Goal: Transaction & Acquisition: Purchase product/service

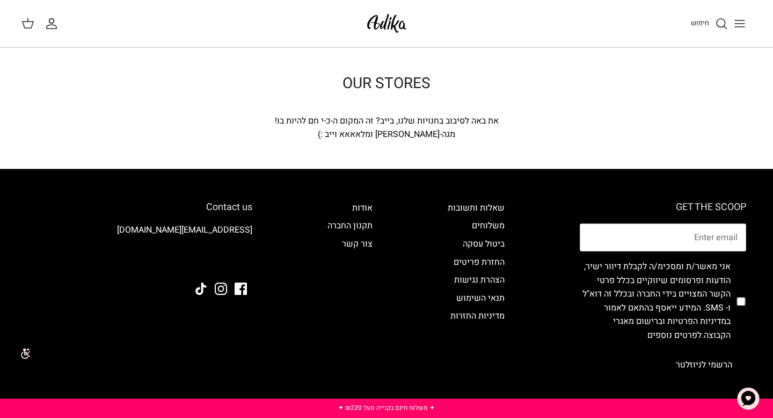
click at [406, 131] on div "מגה-[PERSON_NAME] ומלאאאא וייב :)" at bounding box center [386, 135] width 387 height 14
click at [406, 131] on div "מגה-סטייל ומלאאאא וייב :)" at bounding box center [386, 135] width 387 height 14
click at [398, 25] on img at bounding box center [387, 23] width 46 height 25
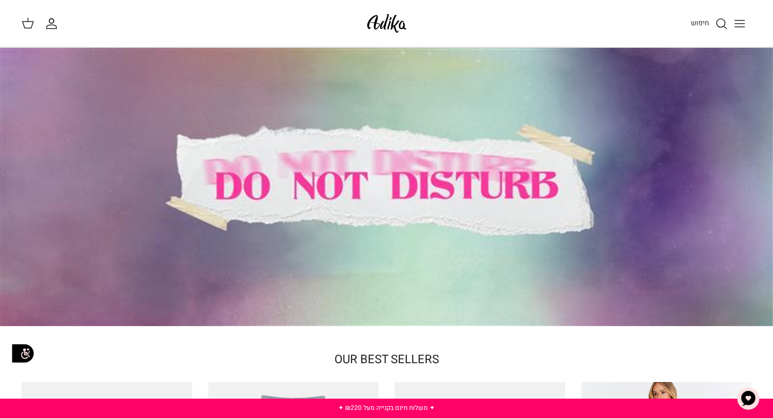
click at [733, 26] on button "Toggle menu" at bounding box center [740, 24] width 24 height 24
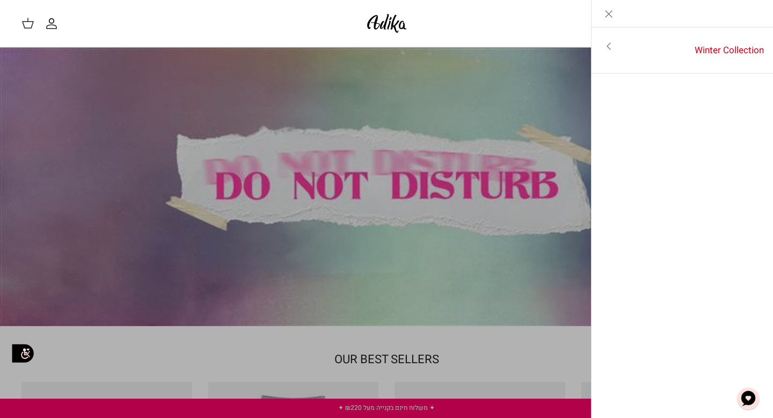
click at [608, 42] on icon "Toggle menu" at bounding box center [609, 46] width 13 height 13
click at [706, 47] on link "לכל הפריטים" at bounding box center [682, 47] width 171 height 27
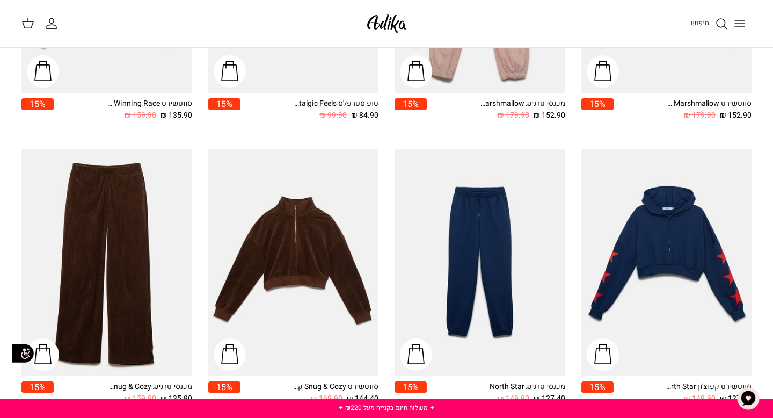
scroll to position [480, 0]
